Goal: Use online tool/utility: Utilize a website feature to perform a specific function

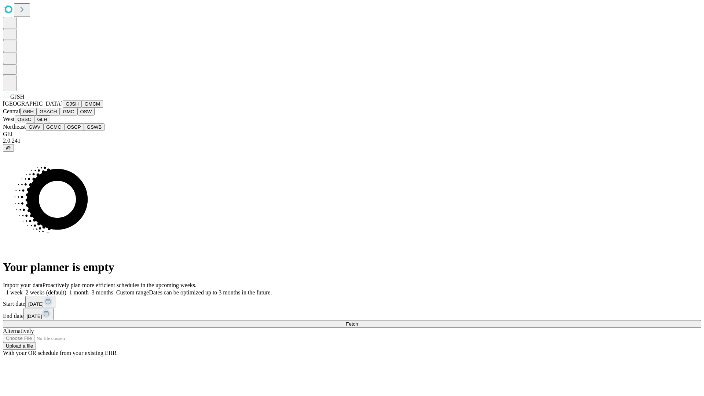
click at [63, 108] on button "GJSH" at bounding box center [72, 104] width 19 height 8
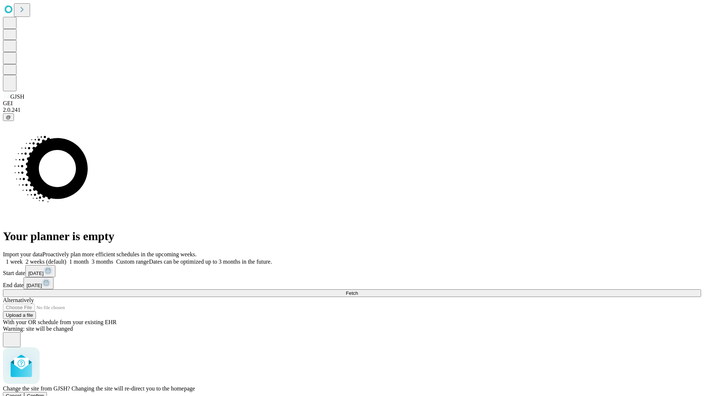
click at [44, 393] on span "Confirm" at bounding box center [35, 395] width 17 height 5
click at [66, 258] on label "2 weeks (default)" at bounding box center [45, 261] width 44 height 6
click at [358, 290] on span "Fetch" at bounding box center [352, 292] width 12 height 5
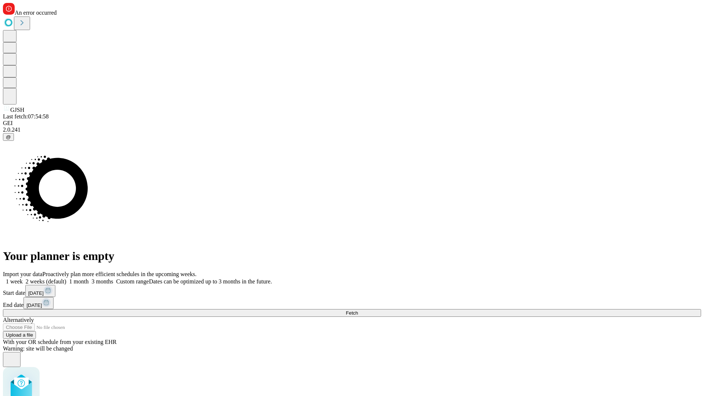
click at [66, 278] on label "2 weeks (default)" at bounding box center [45, 281] width 44 height 6
click at [358, 310] on span "Fetch" at bounding box center [352, 312] width 12 height 5
click at [66, 278] on label "2 weeks (default)" at bounding box center [45, 281] width 44 height 6
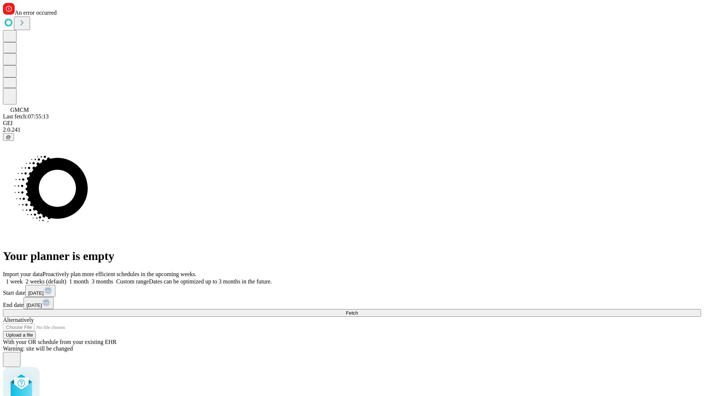
click at [358, 310] on span "Fetch" at bounding box center [352, 312] width 12 height 5
click at [66, 278] on label "2 weeks (default)" at bounding box center [45, 281] width 44 height 6
click at [358, 310] on span "Fetch" at bounding box center [352, 312] width 12 height 5
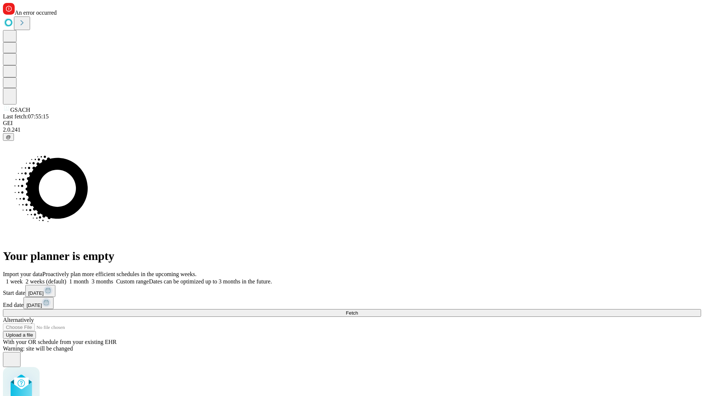
click at [66, 278] on label "2 weeks (default)" at bounding box center [45, 281] width 44 height 6
click at [358, 310] on span "Fetch" at bounding box center [352, 312] width 12 height 5
click at [66, 278] on label "2 weeks (default)" at bounding box center [45, 281] width 44 height 6
click at [358, 310] on span "Fetch" at bounding box center [352, 312] width 12 height 5
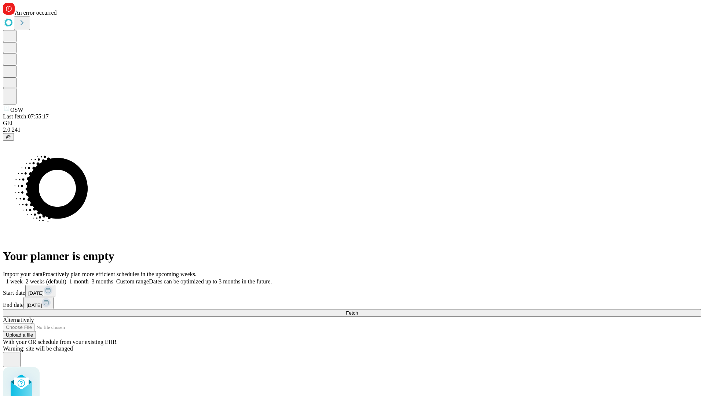
click at [66, 278] on label "2 weeks (default)" at bounding box center [45, 281] width 44 height 6
click at [358, 310] on span "Fetch" at bounding box center [352, 312] width 12 height 5
click at [66, 278] on label "2 weeks (default)" at bounding box center [45, 281] width 44 height 6
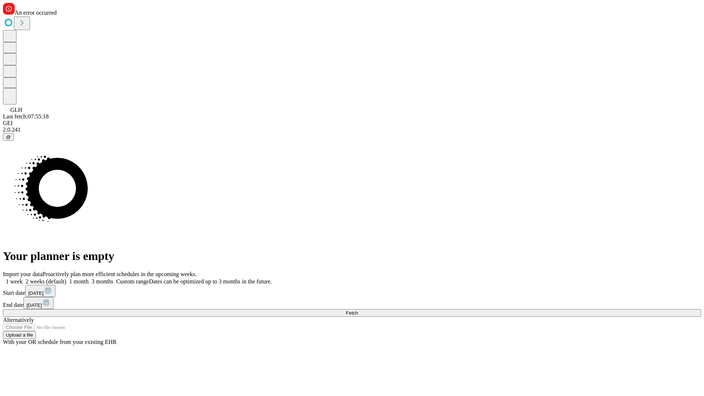
click at [358, 310] on span "Fetch" at bounding box center [352, 312] width 12 height 5
click at [66, 278] on label "2 weeks (default)" at bounding box center [45, 281] width 44 height 6
click at [358, 310] on span "Fetch" at bounding box center [352, 312] width 12 height 5
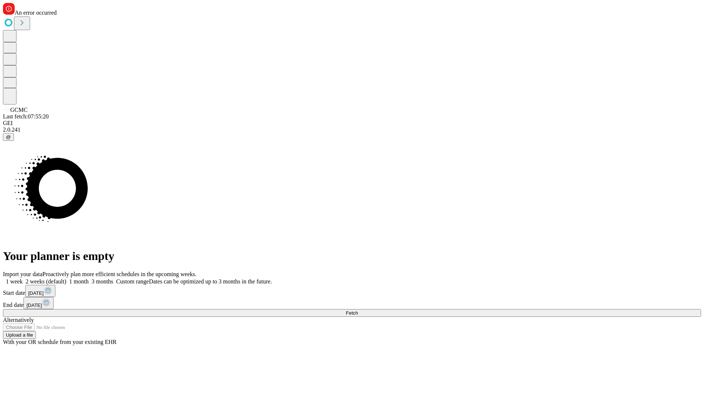
click at [66, 278] on label "2 weeks (default)" at bounding box center [45, 281] width 44 height 6
click at [358, 310] on span "Fetch" at bounding box center [352, 312] width 12 height 5
click at [66, 278] on label "2 weeks (default)" at bounding box center [45, 281] width 44 height 6
click at [358, 310] on span "Fetch" at bounding box center [352, 312] width 12 height 5
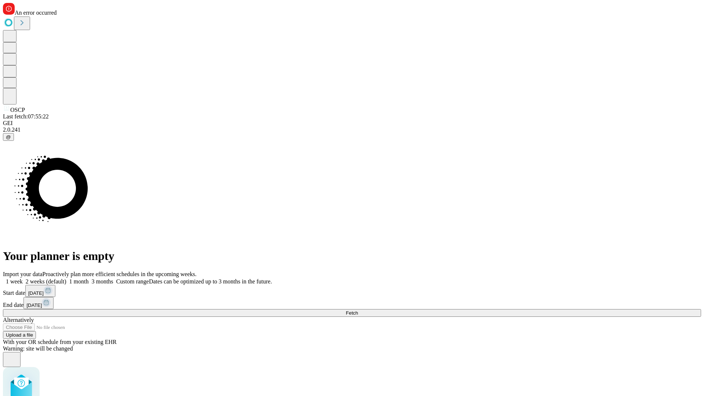
click at [66, 278] on label "2 weeks (default)" at bounding box center [45, 281] width 44 height 6
click at [358, 310] on span "Fetch" at bounding box center [352, 312] width 12 height 5
